Goal: Task Accomplishment & Management: Complete application form

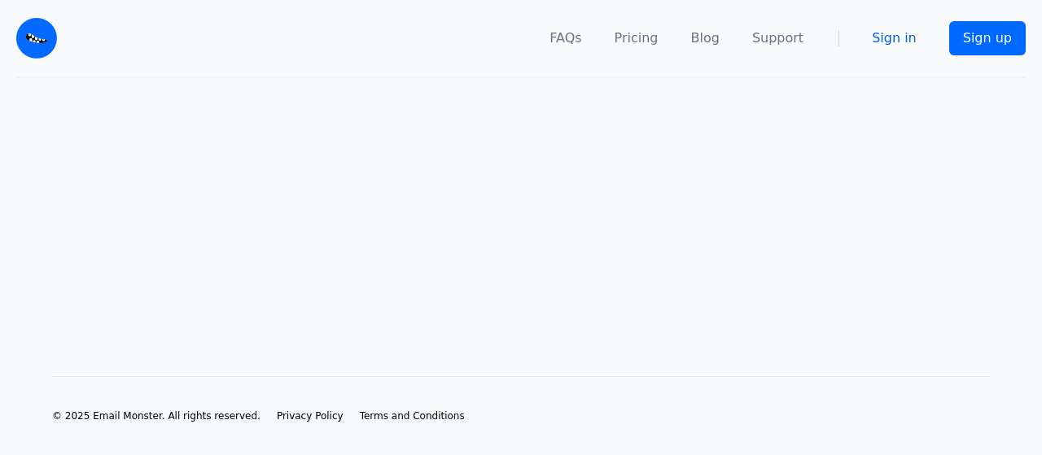
click at [910, 44] on link "Sign in" at bounding box center [894, 39] width 45 height 20
click at [899, 40] on link "Sign in" at bounding box center [894, 39] width 45 height 20
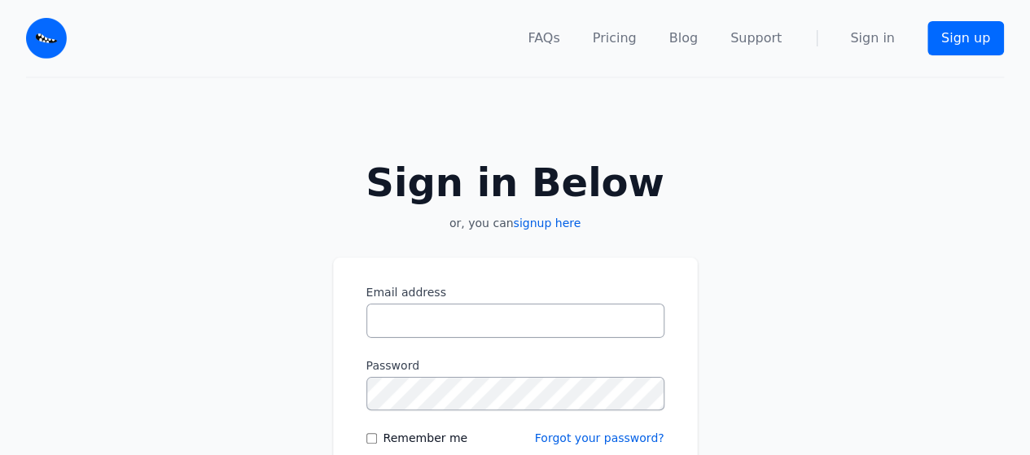
drag, startPoint x: 0, startPoint y: 0, endPoint x: 513, endPoint y: 317, distance: 603.0
click at [513, 317] on input "Email address" at bounding box center [515, 321] width 298 height 34
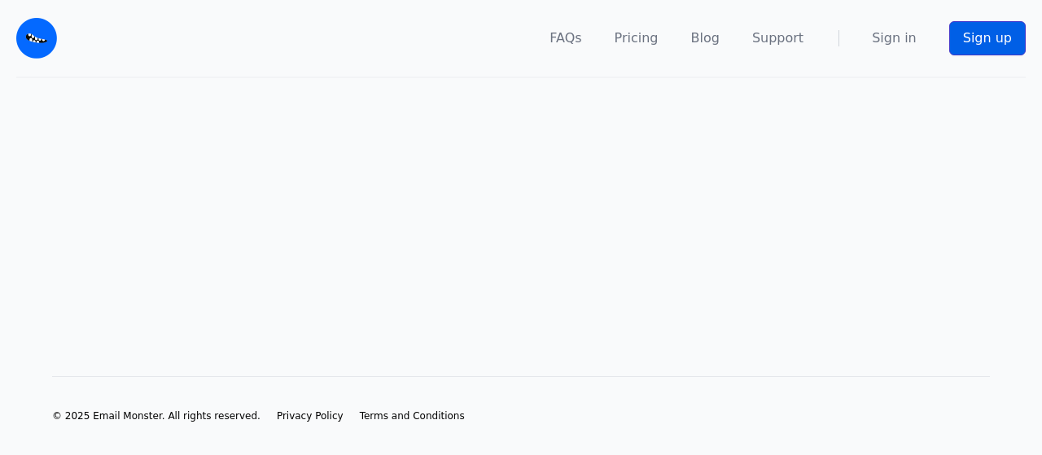
click at [987, 33] on link "Sign up" at bounding box center [988, 38] width 77 height 34
